Goal: Find specific page/section: Find specific page/section

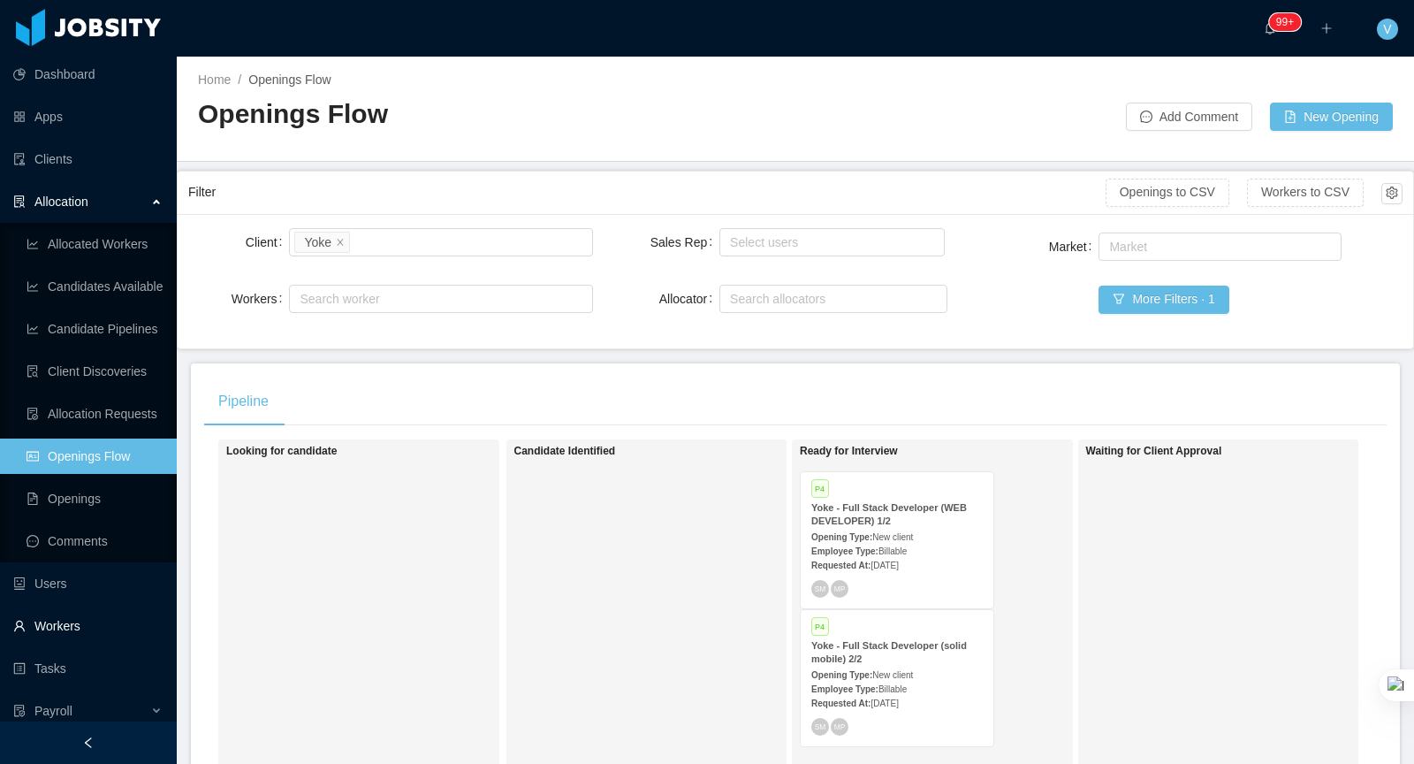
click at [77, 623] on link "Workers" at bounding box center [87, 625] width 149 height 35
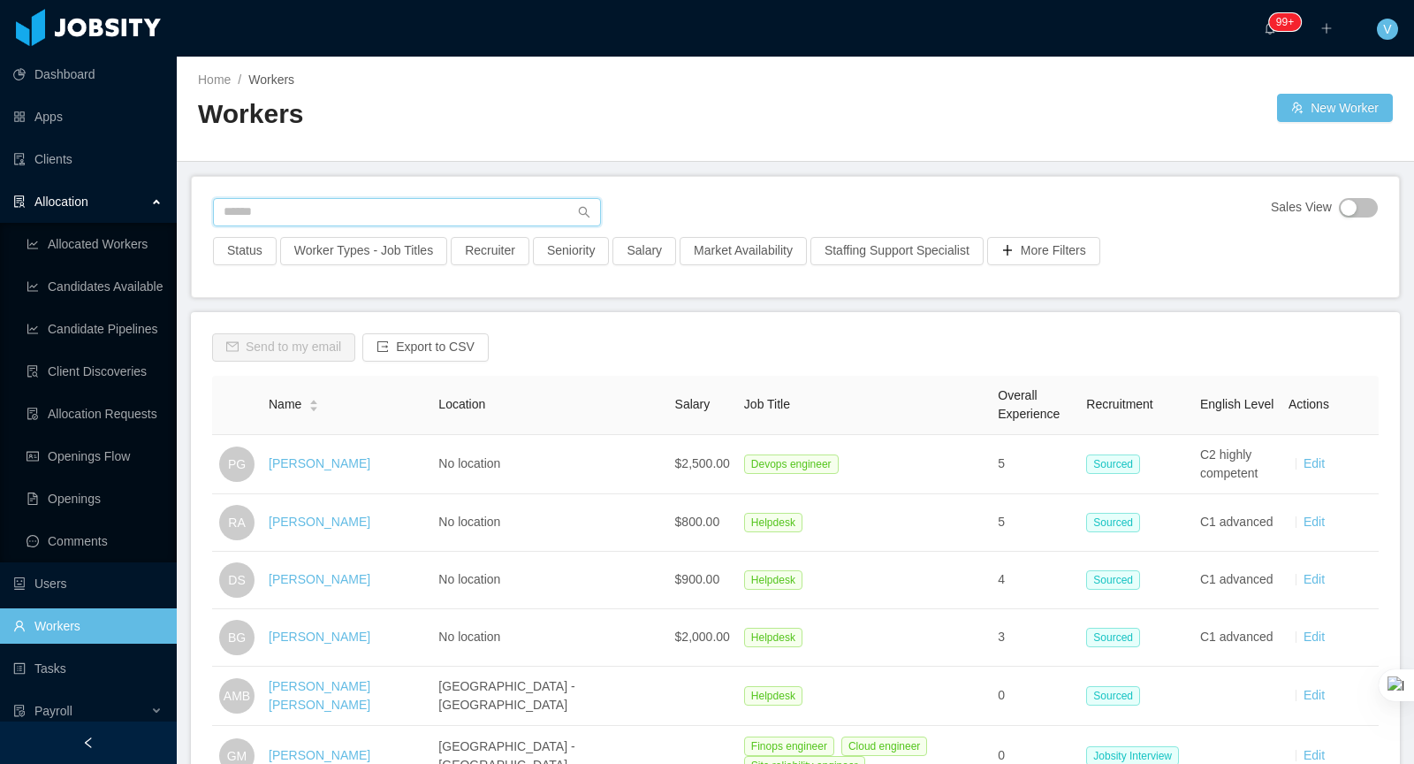
click at [353, 215] on input "text" at bounding box center [407, 212] width 388 height 28
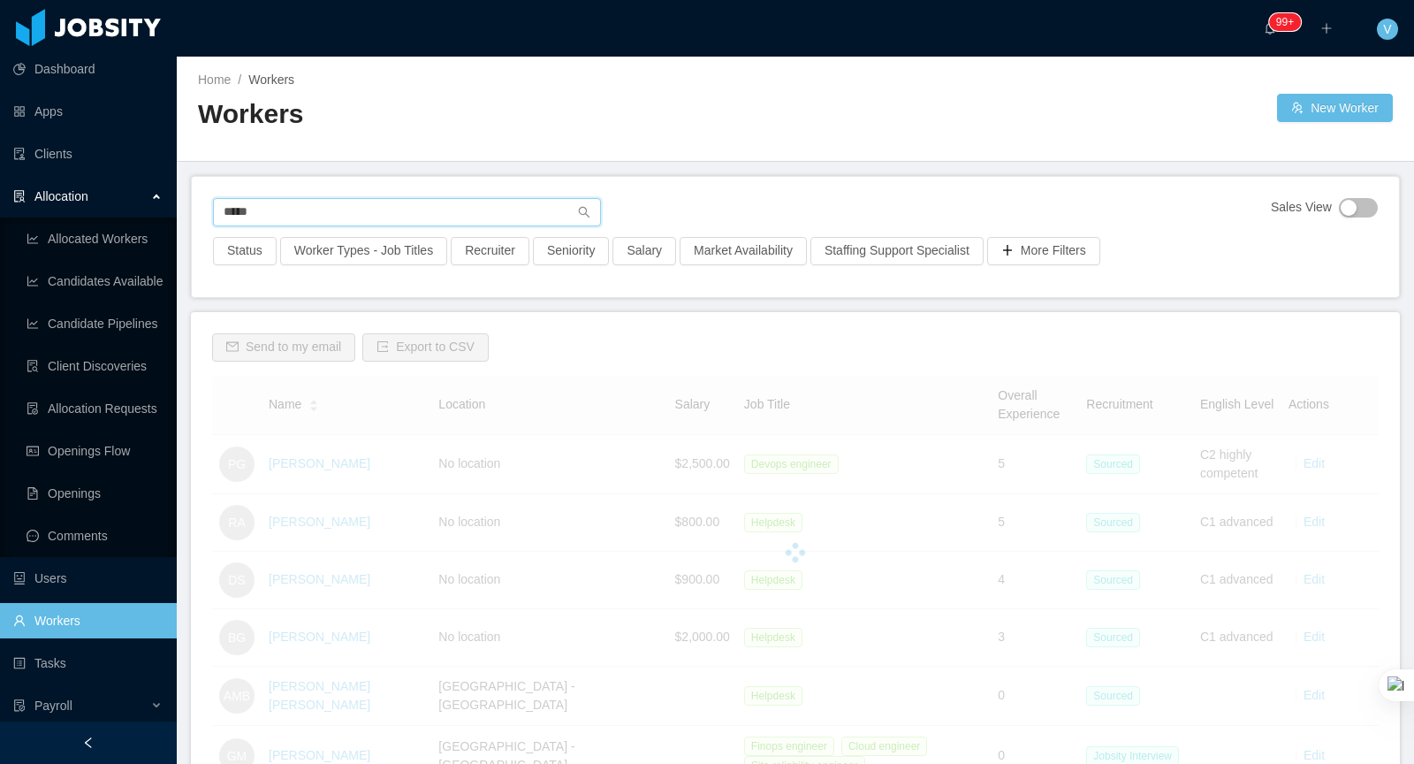
scroll to position [22, 0]
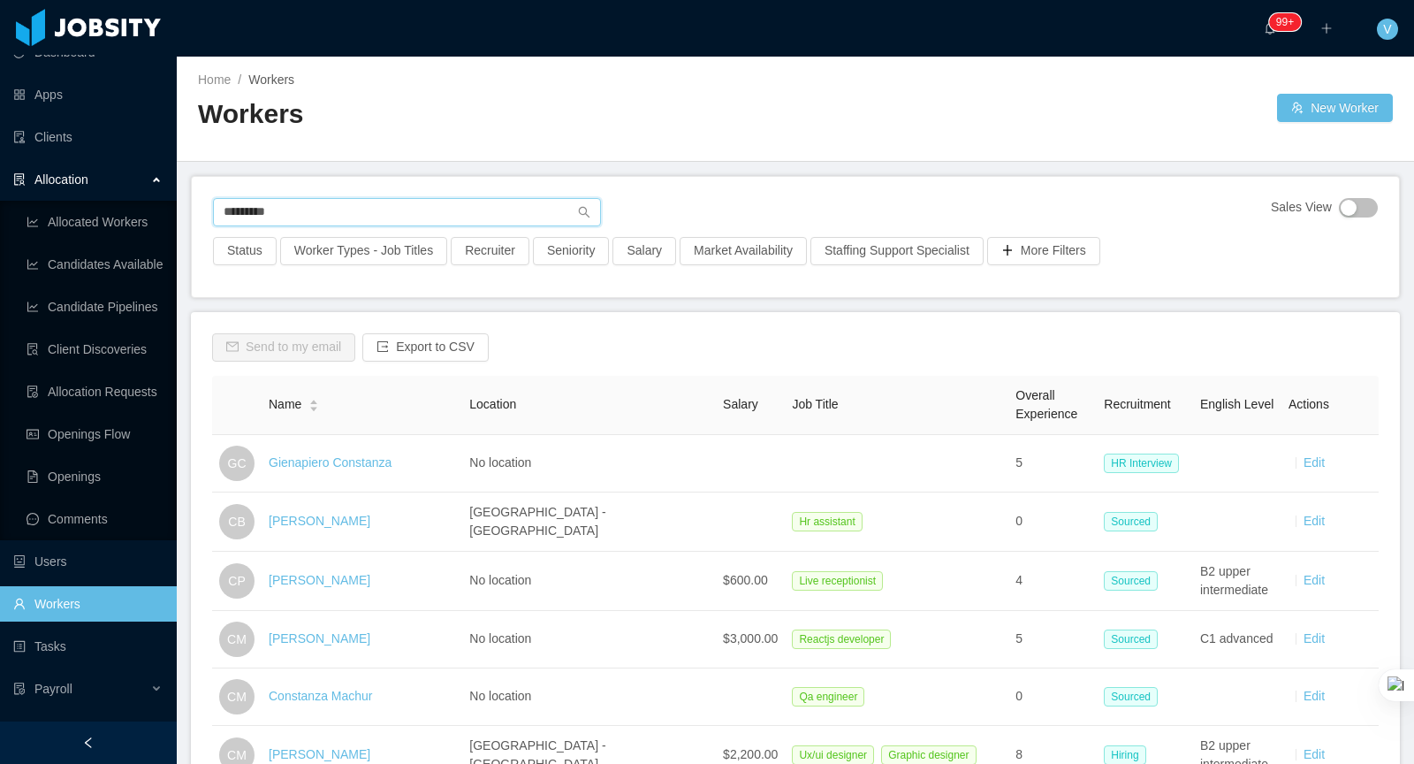
type input "*********"
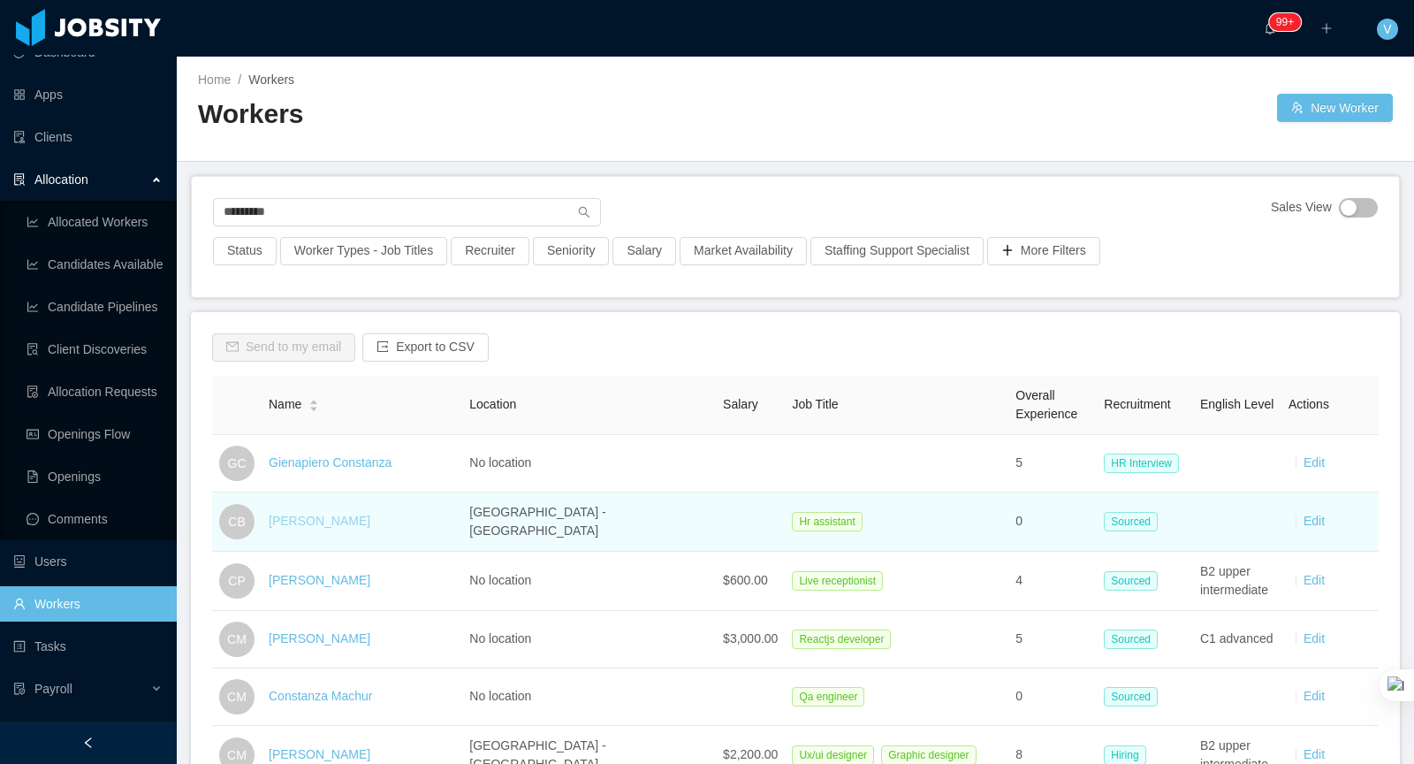
click at [347, 517] on link "[PERSON_NAME]" at bounding box center [320, 521] width 102 height 14
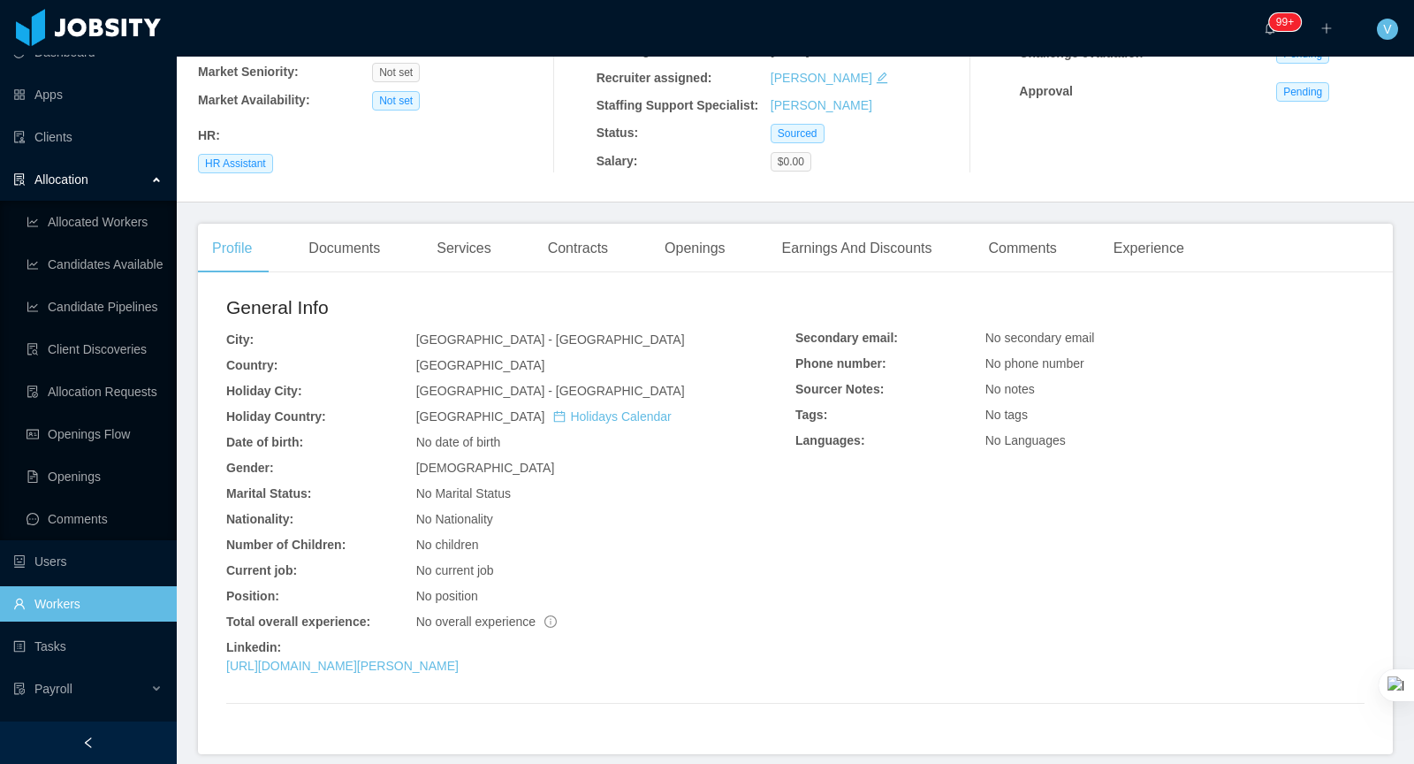
scroll to position [265, 0]
